Goal: Information Seeking & Learning: Learn about a topic

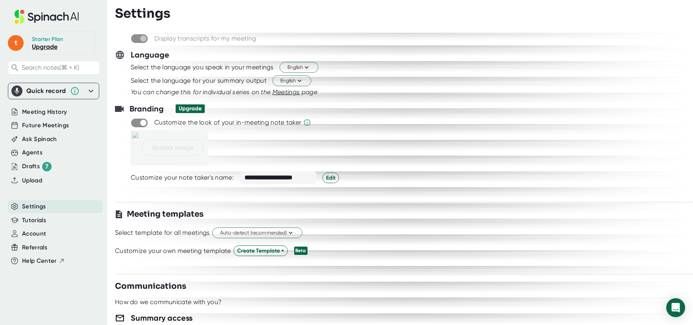
scroll to position [128, 0]
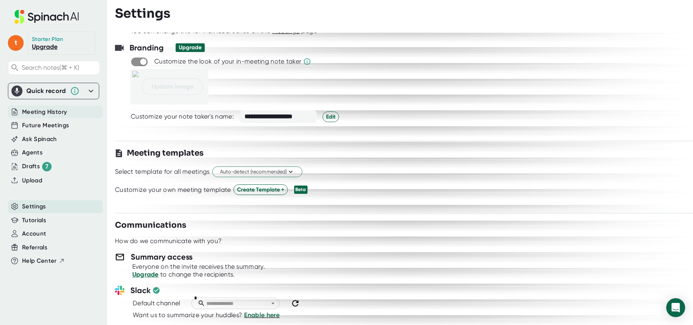
click at [53, 109] on span "Meeting History" at bounding box center [44, 112] width 45 height 9
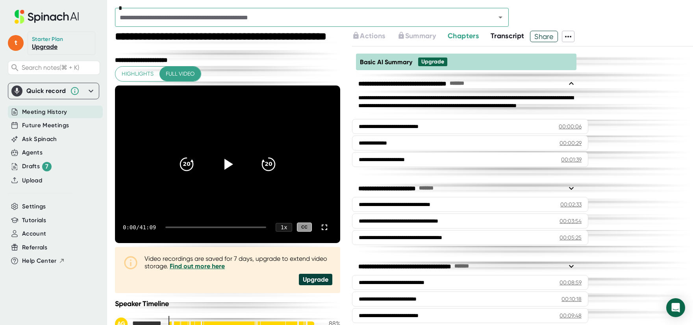
click at [572, 39] on icon at bounding box center [568, 36] width 9 height 9
click at [424, 34] on div at bounding box center [346, 162] width 693 height 325
click at [573, 38] on icon at bounding box center [568, 36] width 9 height 9
click at [609, 199] on div at bounding box center [346, 162] width 693 height 325
